Goal: Information Seeking & Learning: Find specific fact

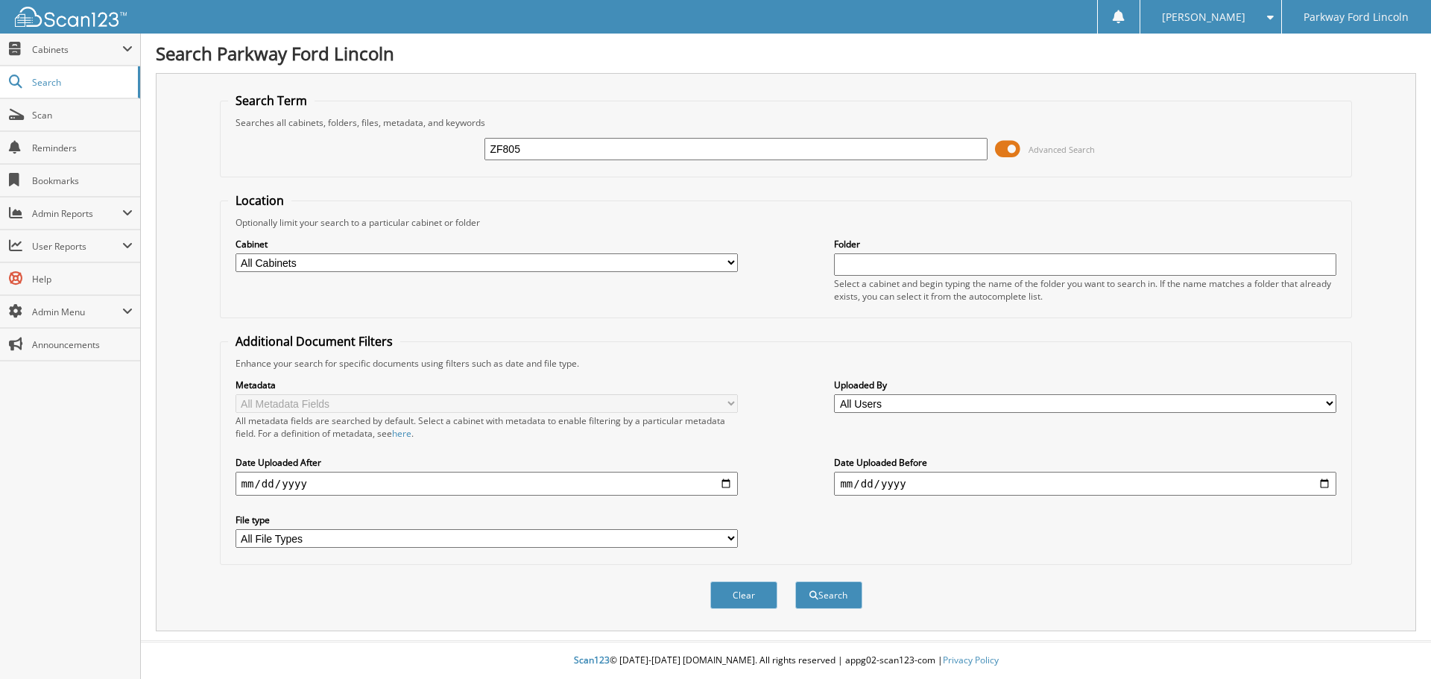
type input "ZF805"
click at [795, 581] on button "Search" at bounding box center [828, 595] width 67 height 28
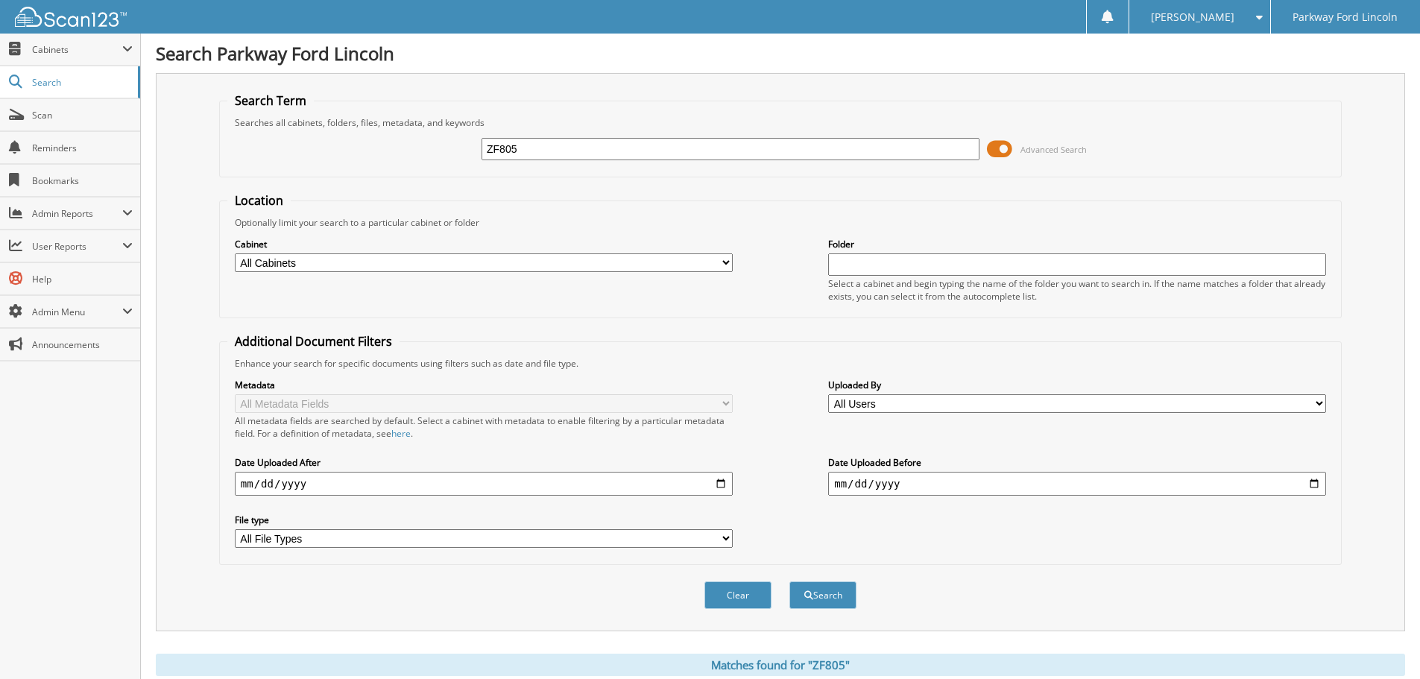
scroll to position [245, 0]
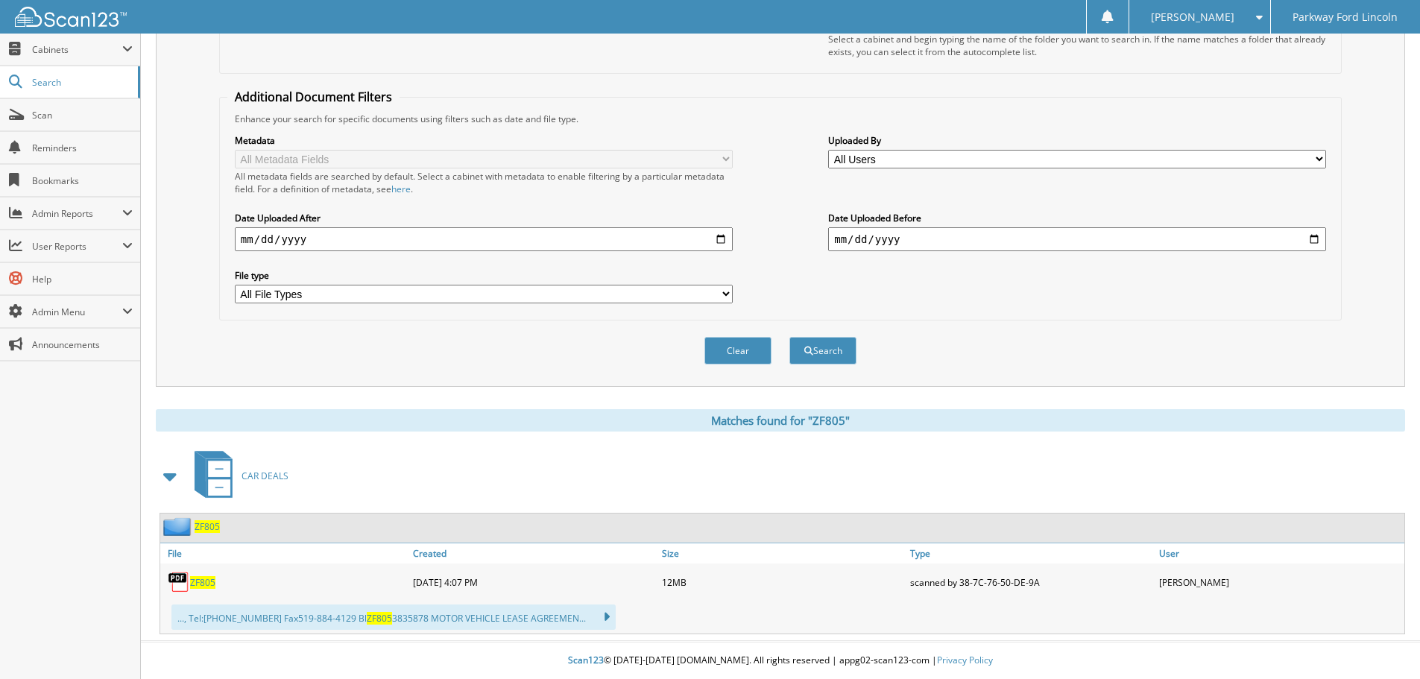
click at [198, 581] on span "ZF805" at bounding box center [202, 582] width 25 height 13
